Goal: Use online tool/utility: Utilize a website feature to perform a specific function

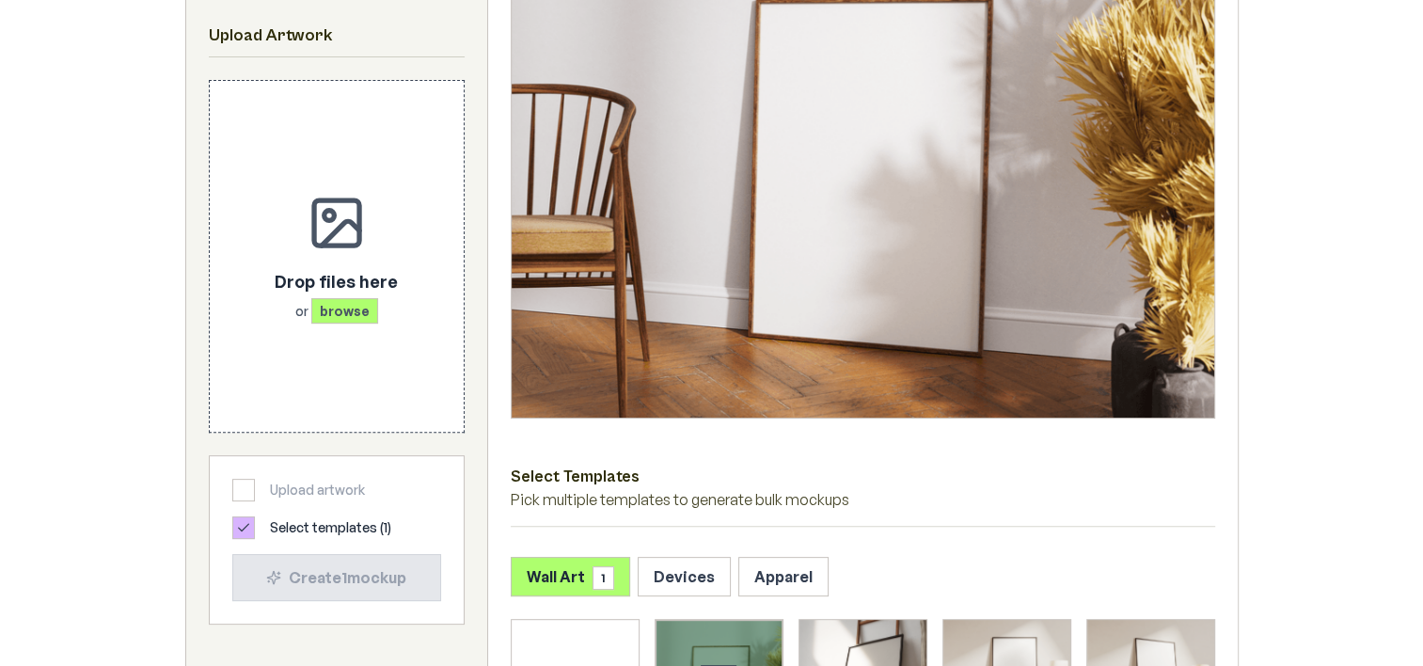
scroll to position [470, 0]
click at [769, 584] on button "Apparel" at bounding box center [784, 576] width 90 height 40
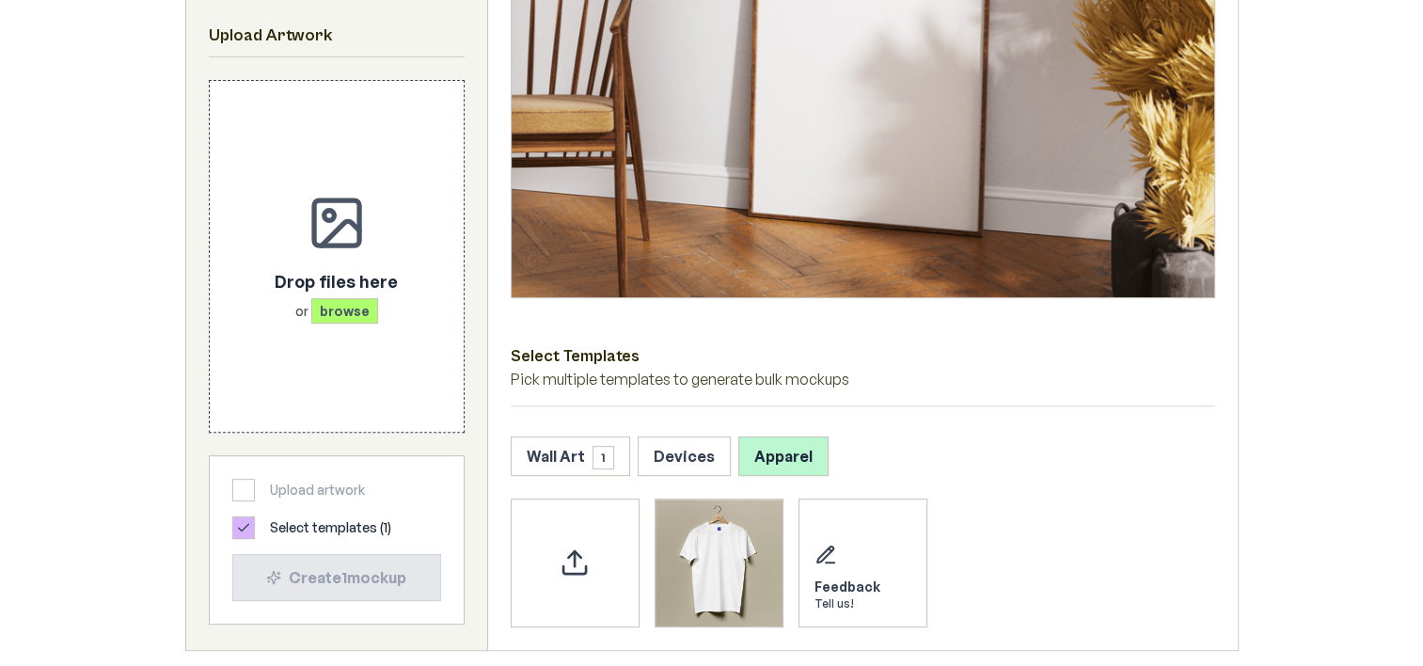
scroll to position [753, 0]
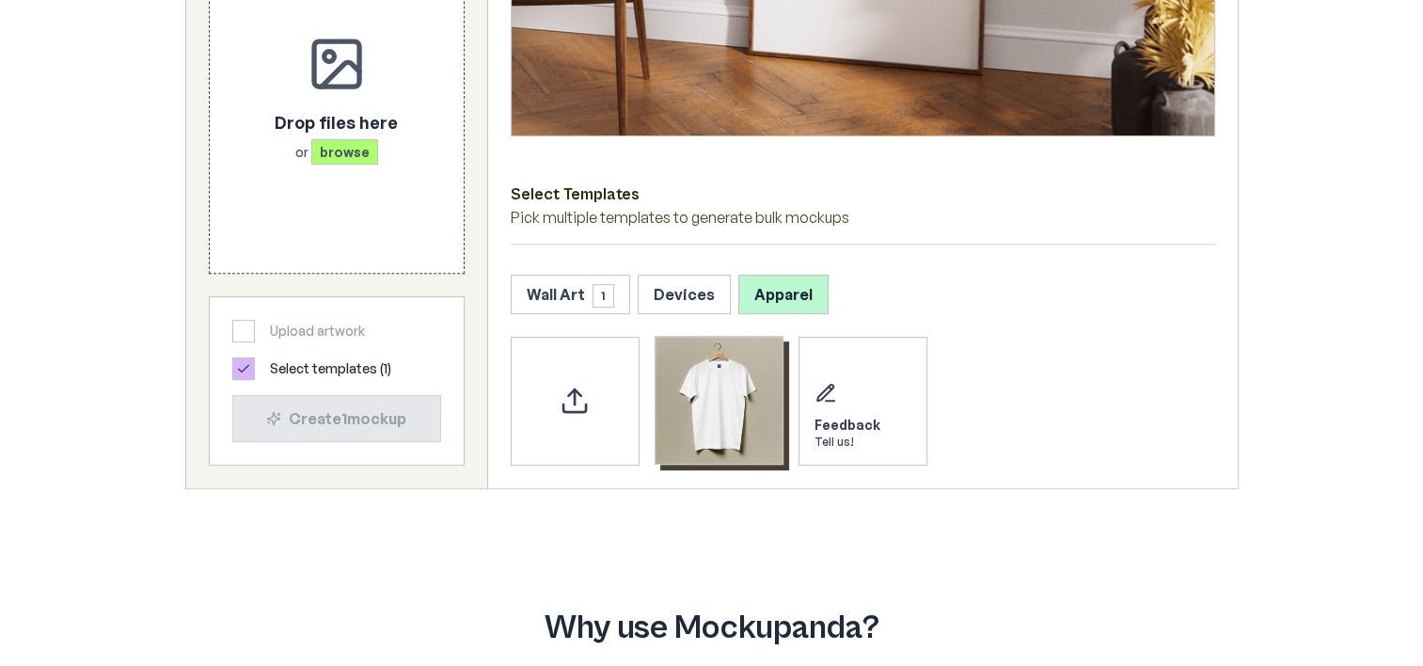
click at [695, 414] on img "Select template T-Shirt" at bounding box center [719, 400] width 127 height 127
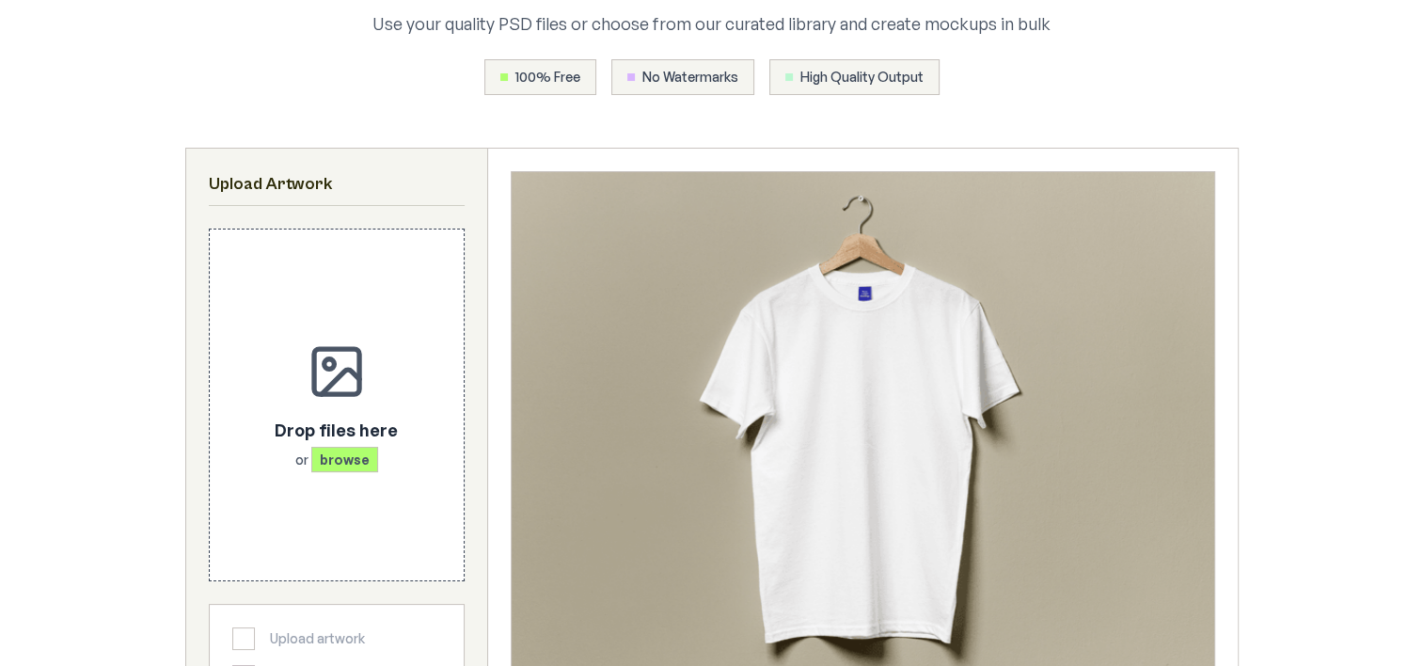
scroll to position [376, 0]
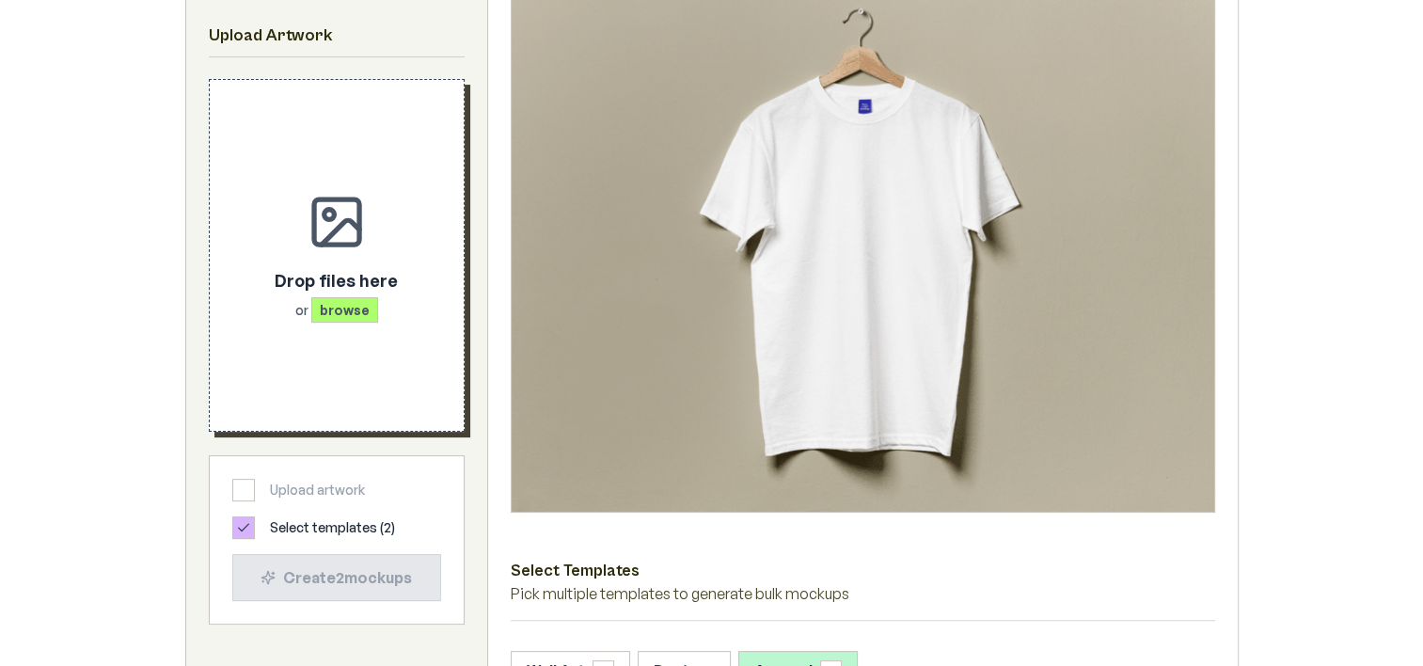
click at [337, 303] on span "browse" at bounding box center [344, 309] width 67 height 25
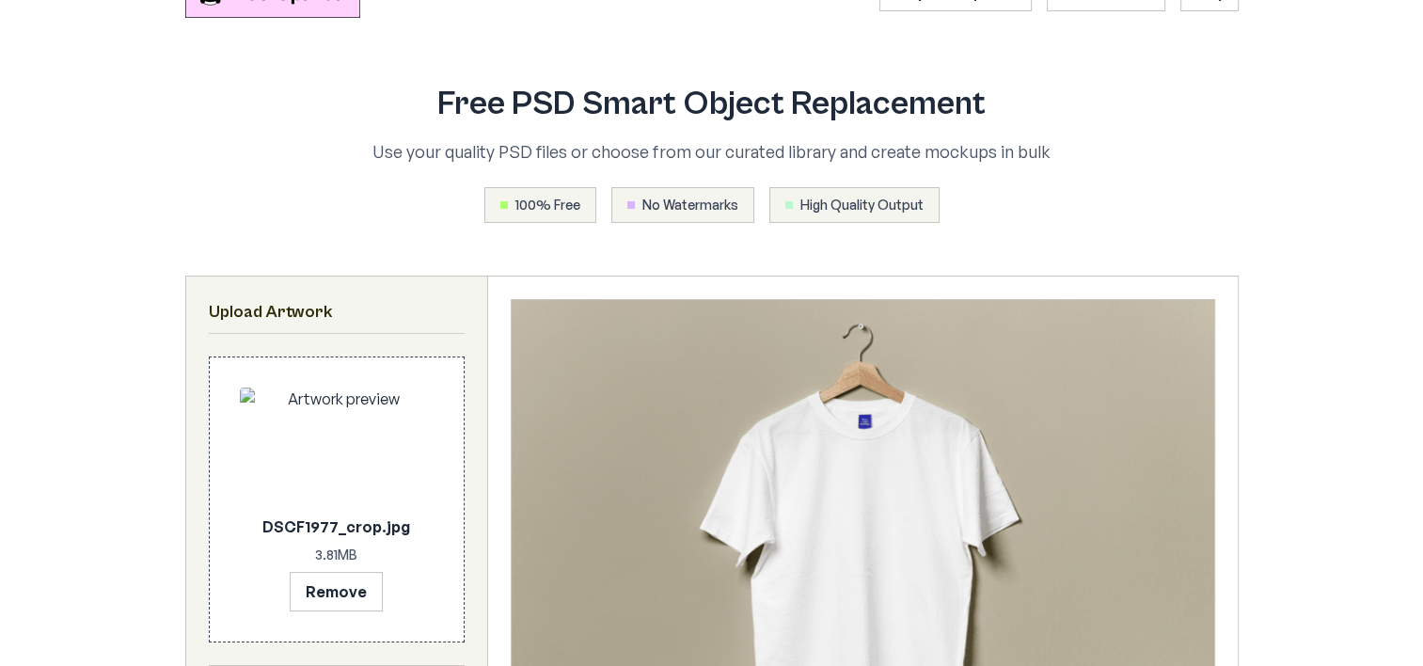
scroll to position [470, 0]
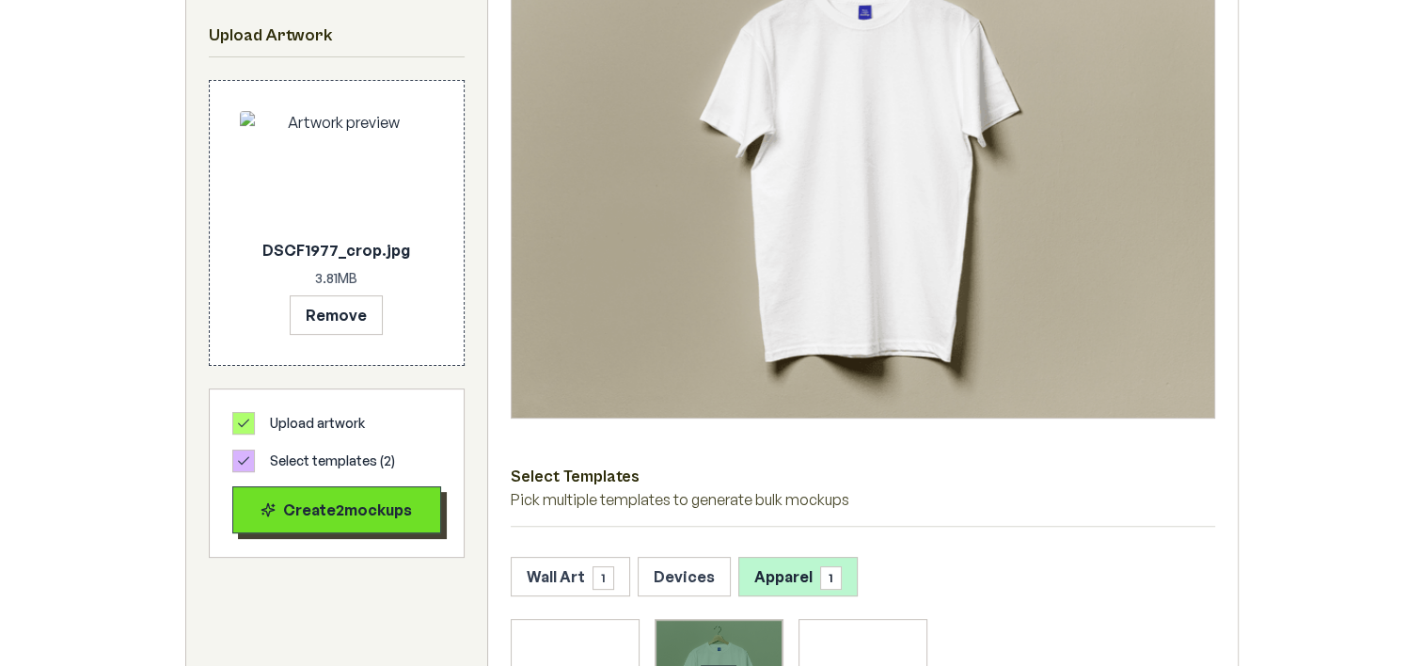
click at [341, 508] on div "Create 2 mockup s" at bounding box center [336, 510] width 177 height 23
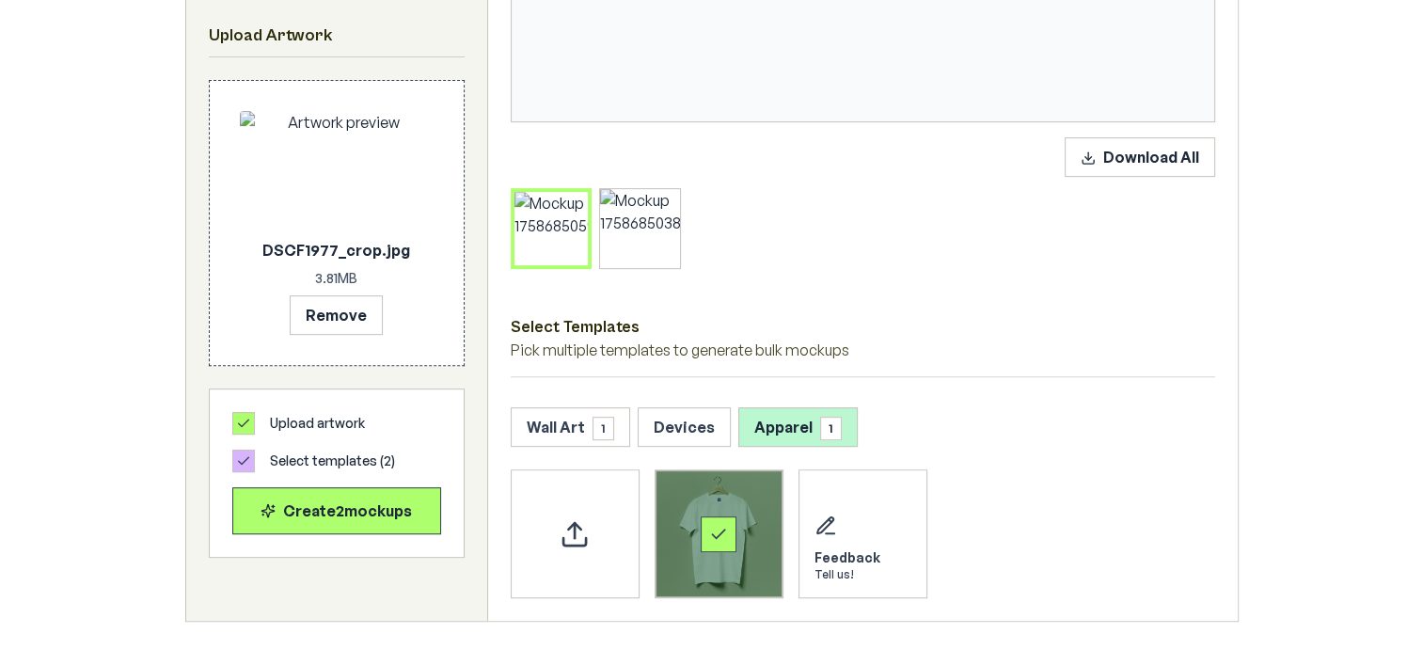
scroll to position [659, 0]
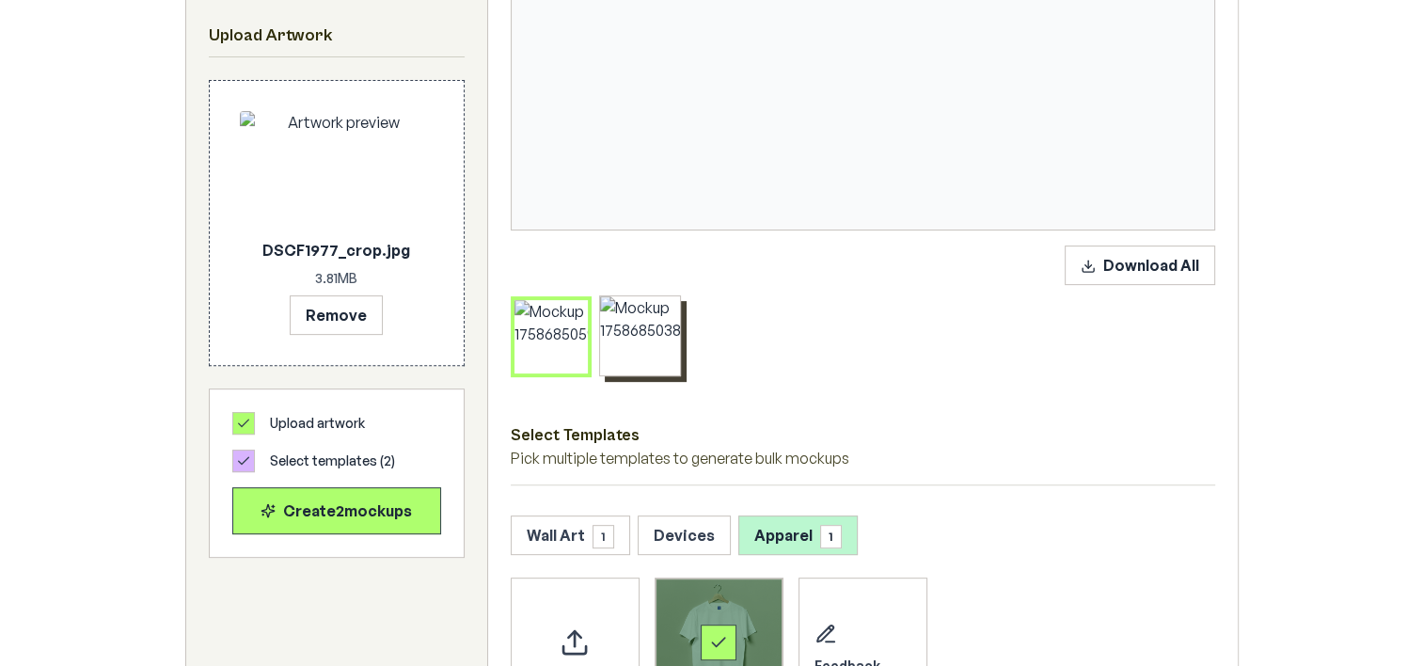
click at [646, 356] on div at bounding box center [640, 336] width 80 height 80
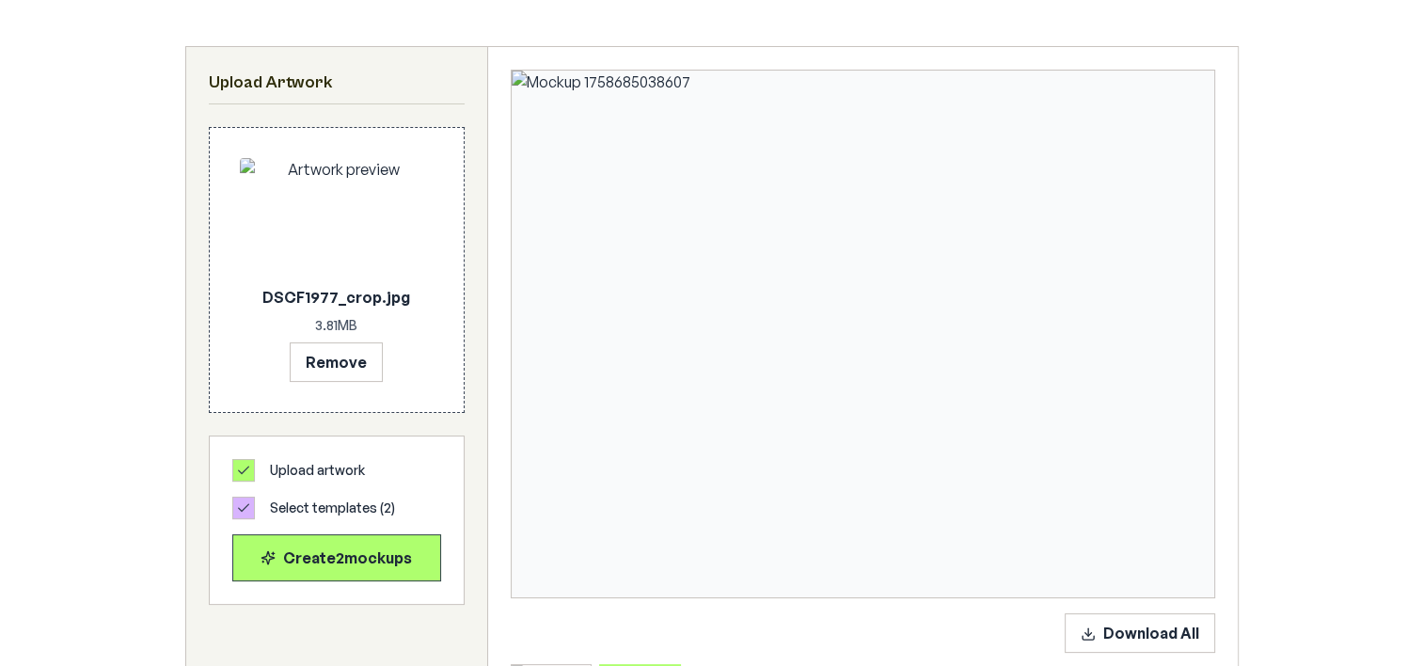
scroll to position [282, 0]
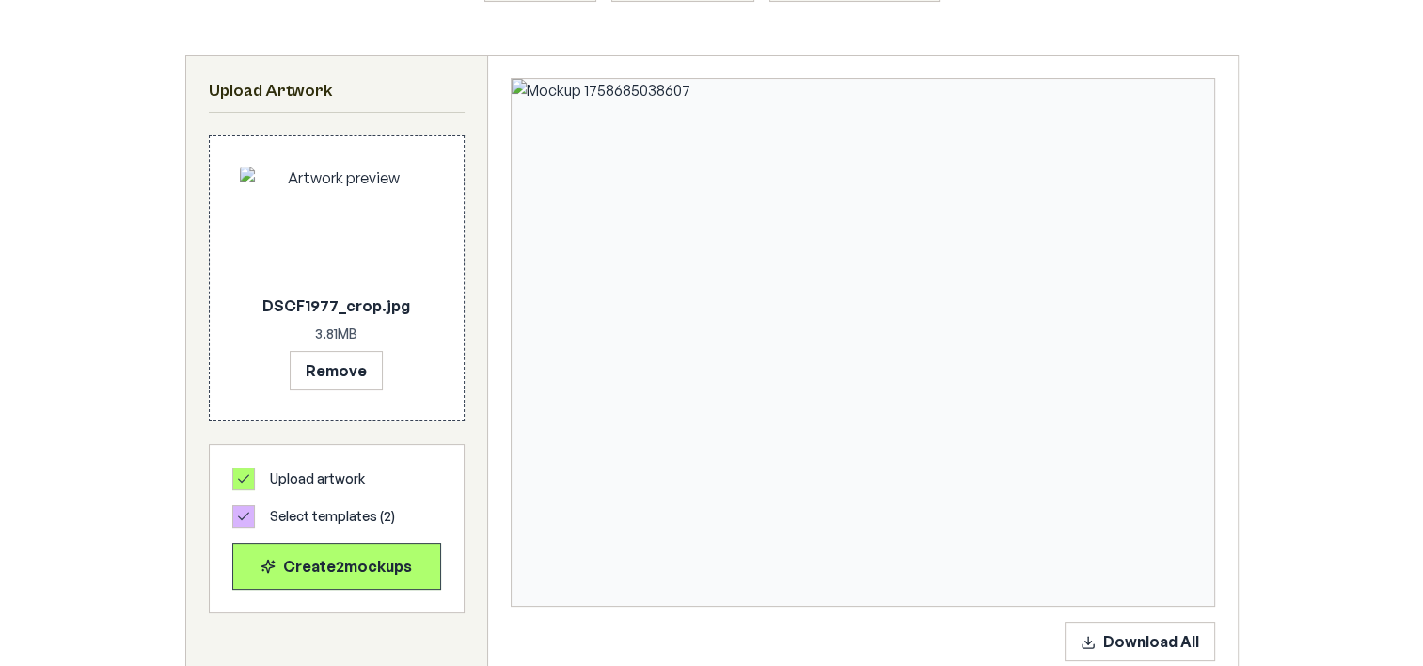
click at [881, 286] on img at bounding box center [863, 342] width 703 height 527
click at [240, 473] on icon at bounding box center [243, 478] width 15 height 15
click at [354, 368] on button "Remove" at bounding box center [336, 370] width 93 height 40
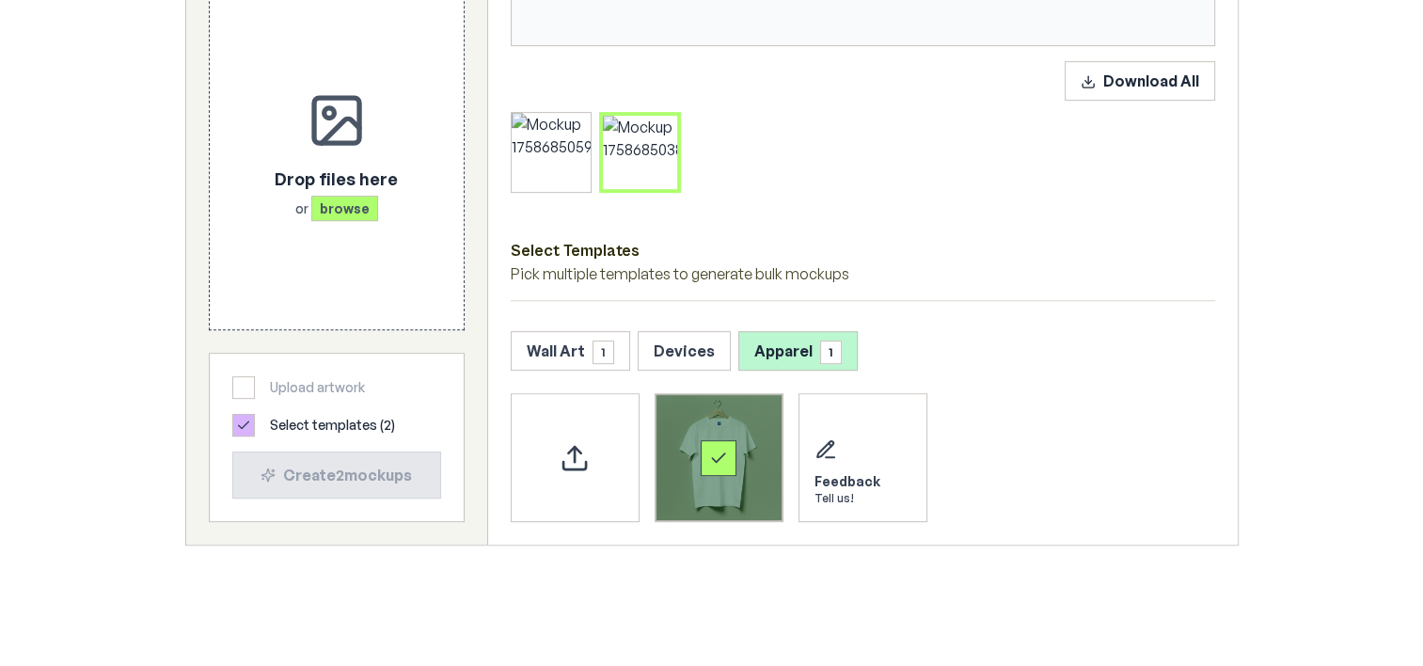
scroll to position [847, 0]
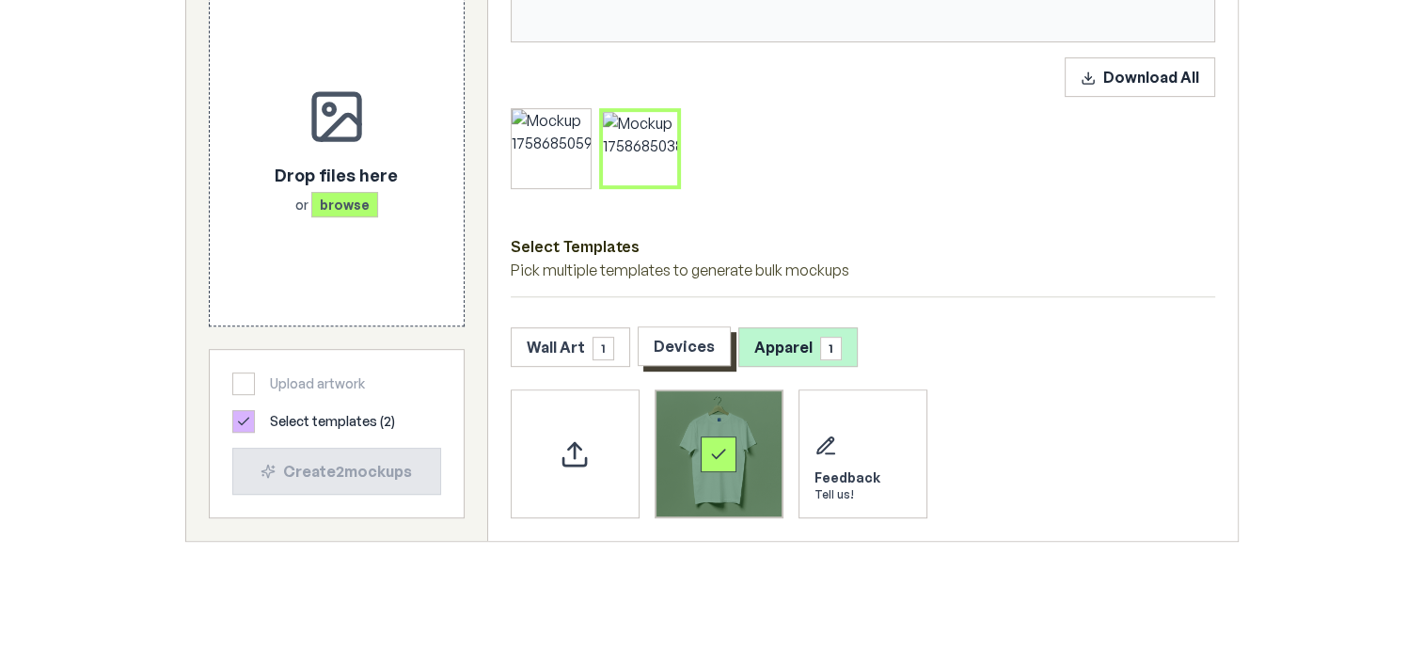
click at [696, 358] on button "Devices" at bounding box center [684, 346] width 93 height 40
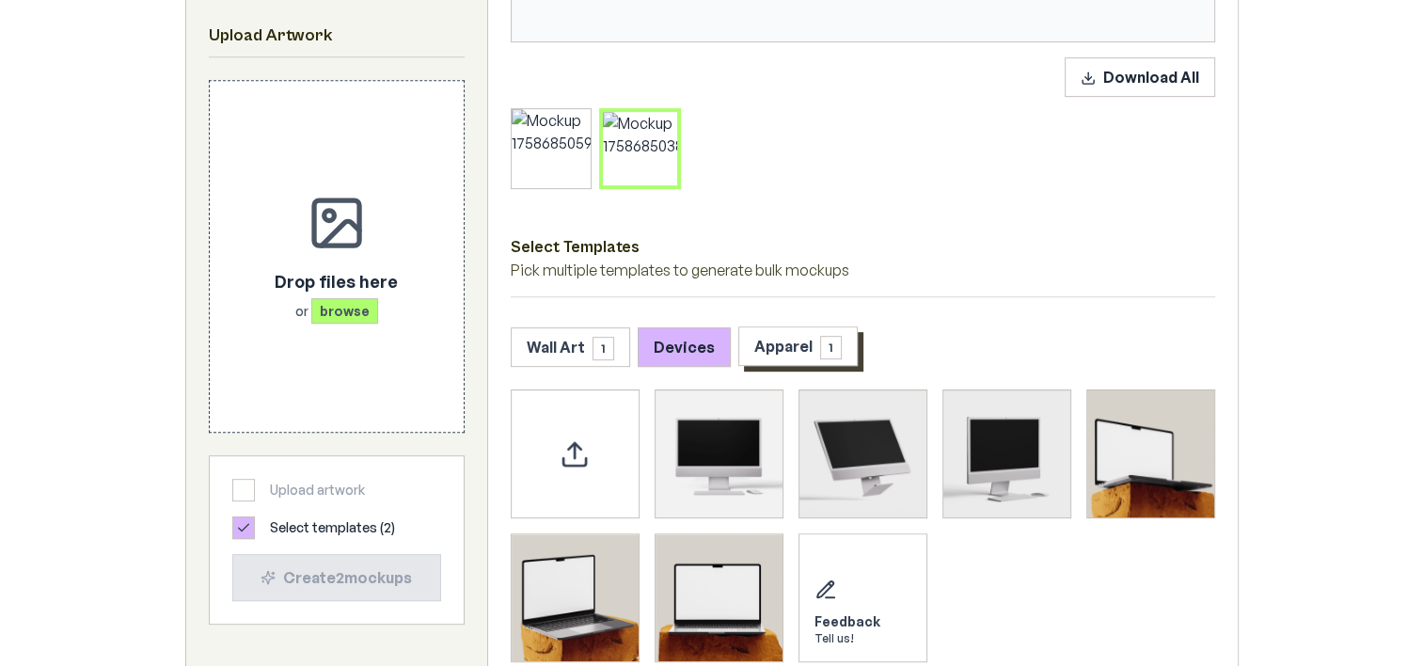
click at [779, 333] on button "Apparel 1" at bounding box center [798, 346] width 119 height 40
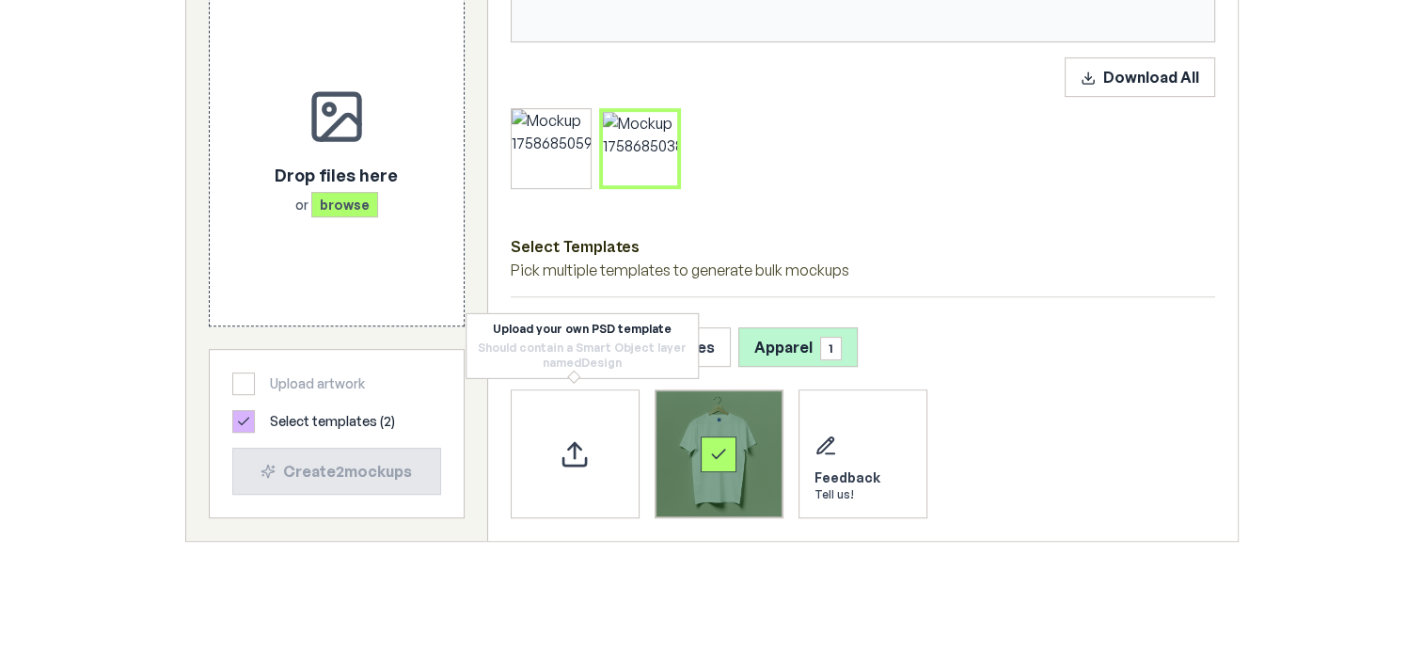
click at [709, 470] on div "Select template T-Shirt" at bounding box center [719, 455] width 36 height 36
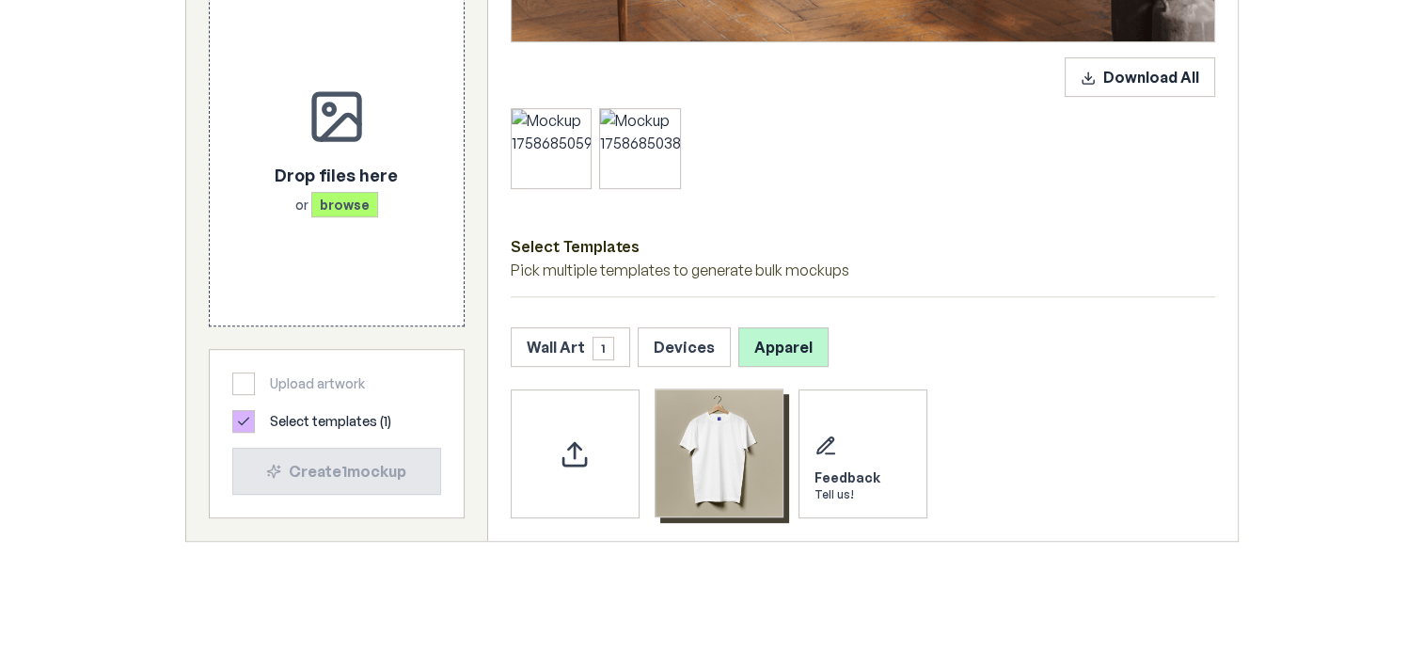
click at [709, 470] on img "Select template T-Shirt" at bounding box center [719, 453] width 127 height 127
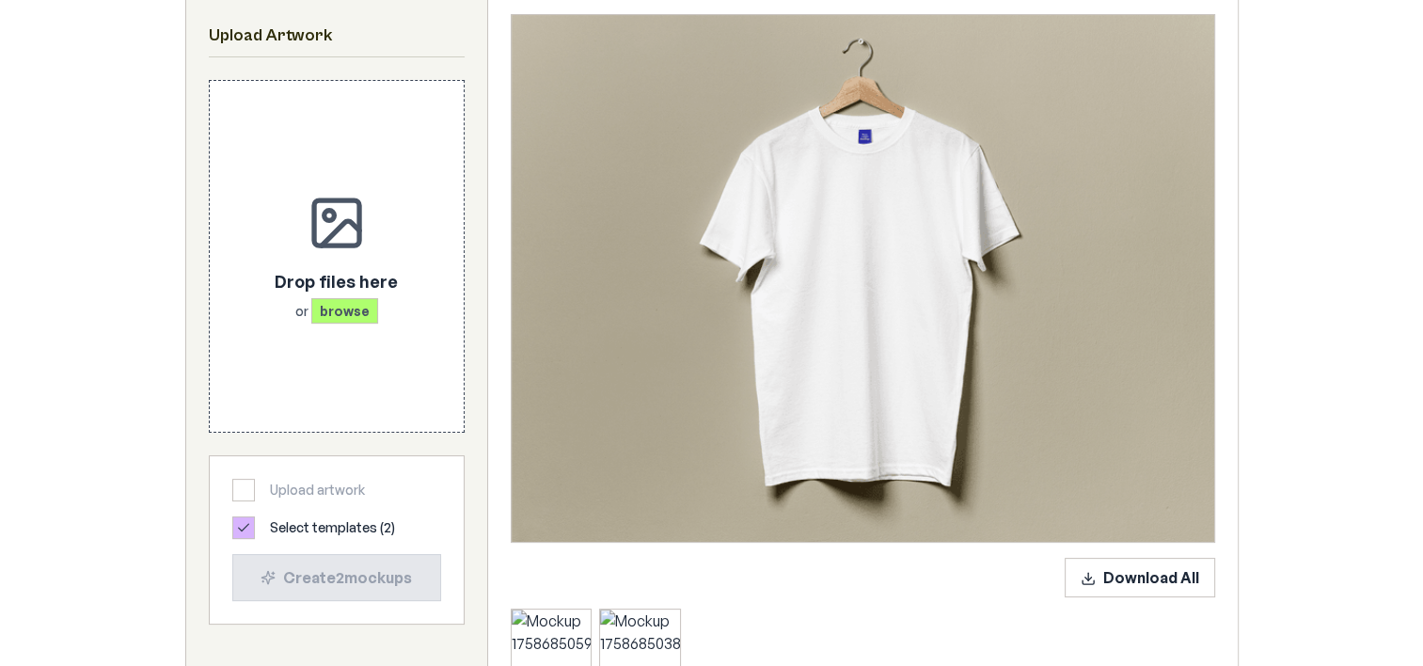
scroll to position [565, 0]
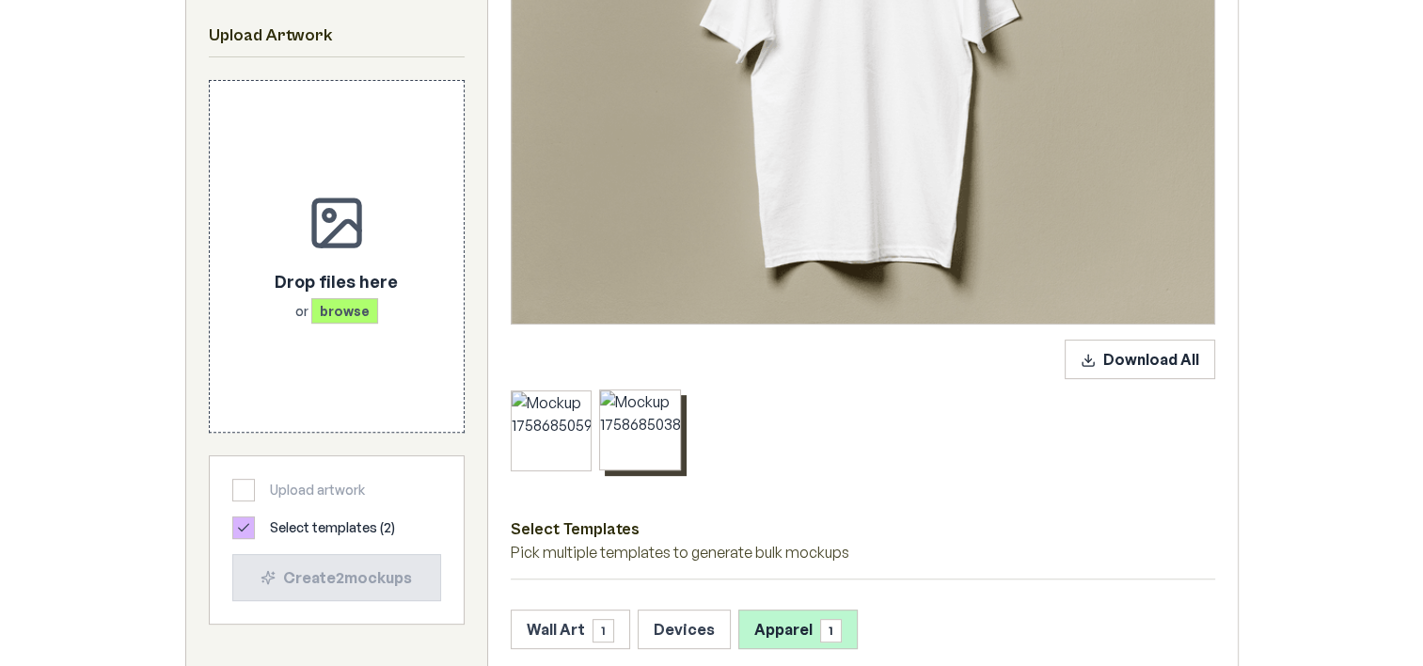
click at [632, 457] on div at bounding box center [640, 430] width 80 height 80
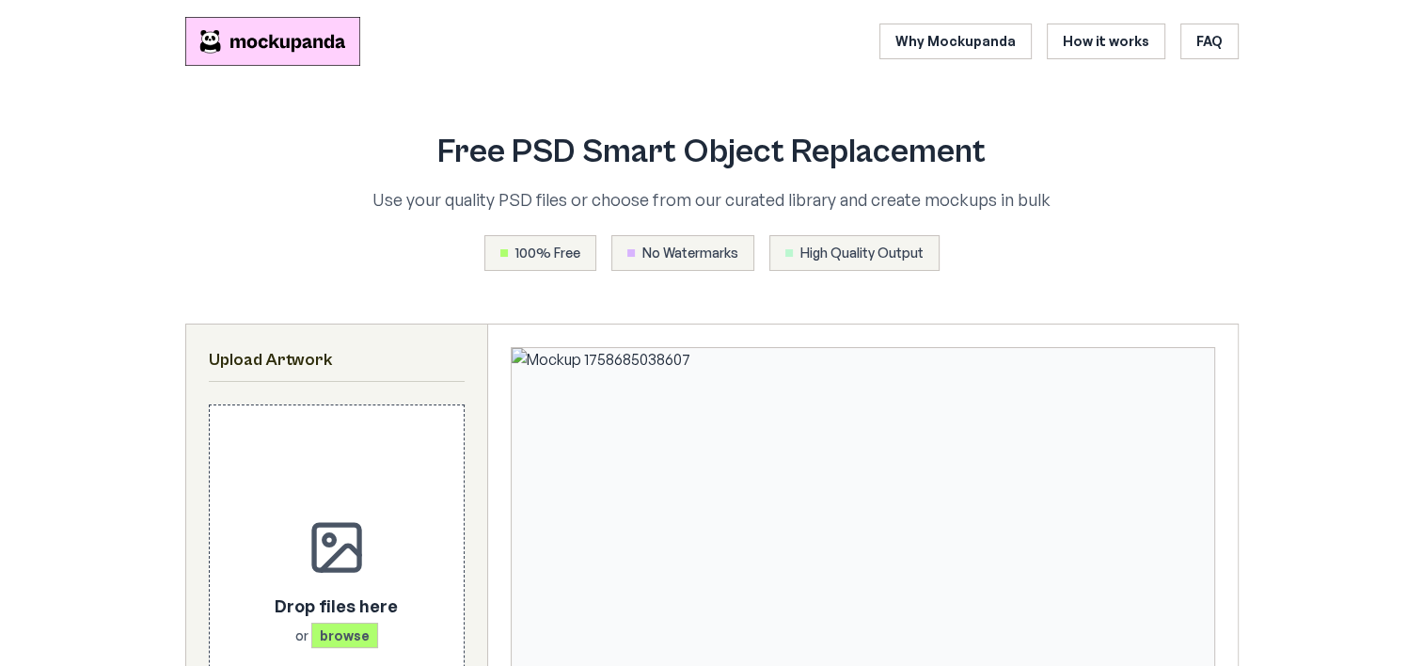
scroll to position [0, 0]
